Goal: Find specific page/section: Find specific page/section

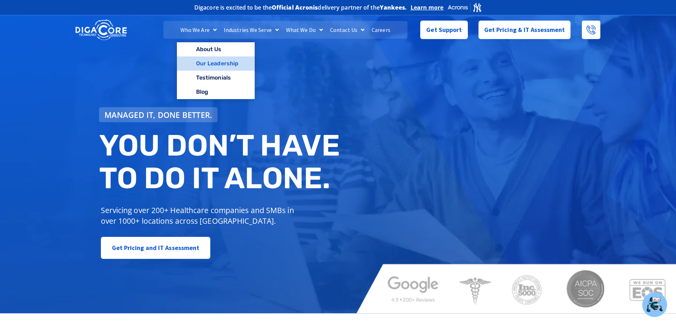
click at [203, 63] on link "Our Leadership" at bounding box center [216, 64] width 78 height 14
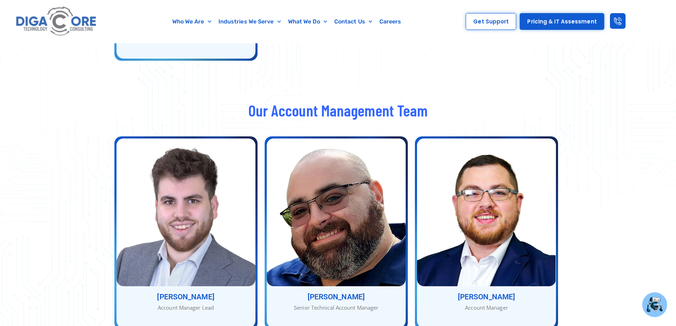
scroll to position [1173, 0]
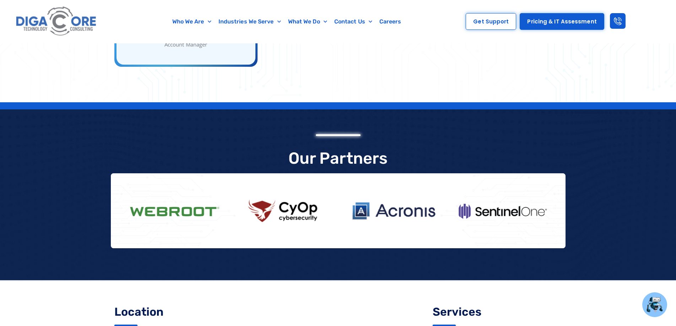
click at [89, 152] on div at bounding box center [338, 194] width 676 height 171
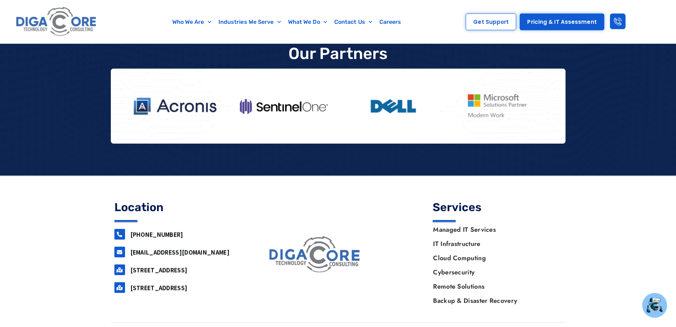
scroll to position [1633, 0]
